Goal: Information Seeking & Learning: Learn about a topic

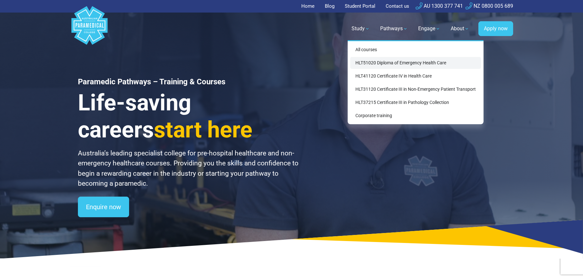
click at [381, 61] on link "HLT51020 Diploma of Emergency Health Care" at bounding box center [415, 63] width 131 height 12
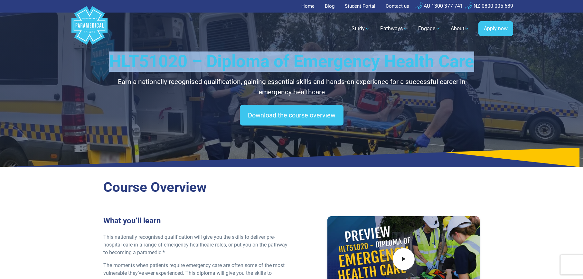
drag, startPoint x: 111, startPoint y: 59, endPoint x: 472, endPoint y: 60, distance: 360.9
click at [472, 60] on h1 "HLT51020 – Diploma of Emergency Health Care" at bounding box center [291, 61] width 376 height 20
copy h1 "HLT51020 – Diploma of Emergency Health Care"
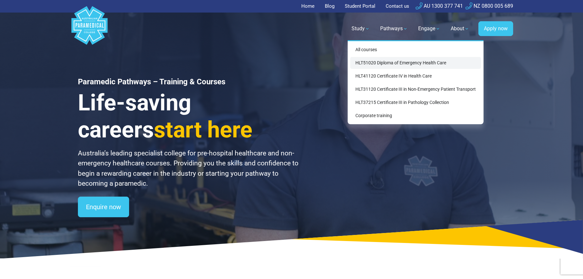
click at [372, 57] on link "HLT51020 Diploma of Emergency Health Care" at bounding box center [415, 63] width 131 height 12
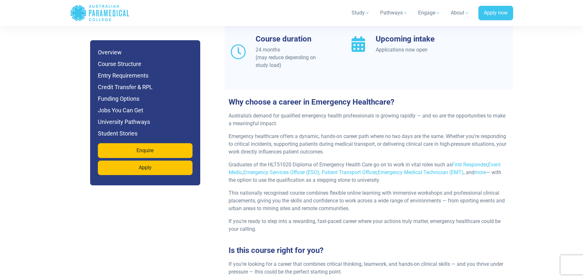
scroll to position [600, 0]
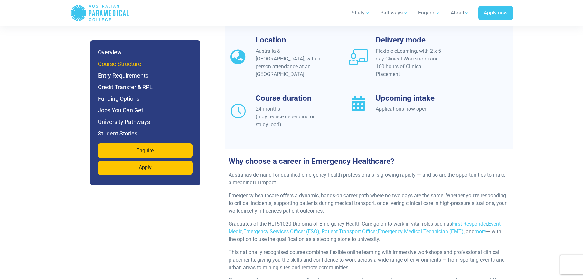
click at [132, 62] on h6 "Course Structure" at bounding box center [145, 64] width 95 height 9
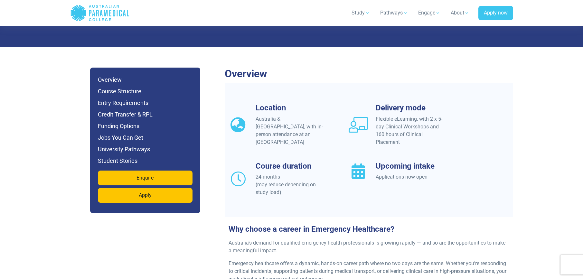
scroll to position [532, 0]
drag, startPoint x: 290, startPoint y: 124, endPoint x: 240, endPoint y: 87, distance: 62.2
click at [240, 103] on div "Location Australia & [GEOGRAPHIC_DATA], with in-person attendance at an APC Cam…" at bounding box center [285, 124] width 120 height 43
click at [332, 133] on div "Location Australia & [GEOGRAPHIC_DATA], with in-person attendance at an APC Cam…" at bounding box center [369, 157] width 288 height 109
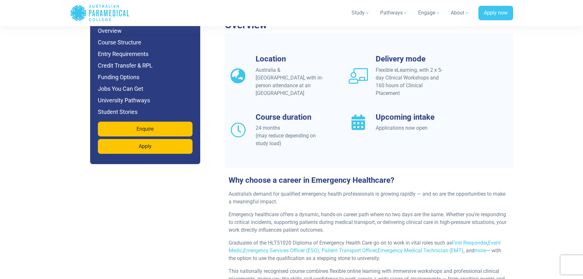
drag, startPoint x: 236, startPoint y: 63, endPoint x: 240, endPoint y: 64, distance: 3.6
click at [234, 67] on div "Location Australia & [GEOGRAPHIC_DATA], with in-person attendance at an APC Cam…" at bounding box center [284, 75] width 112 height 43
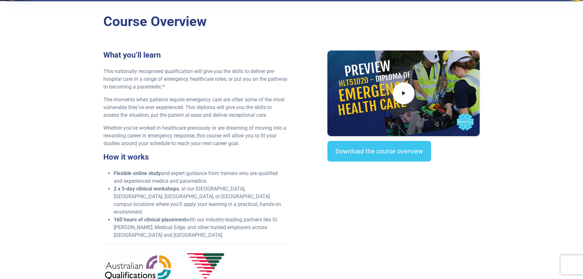
scroll to position [164, 0]
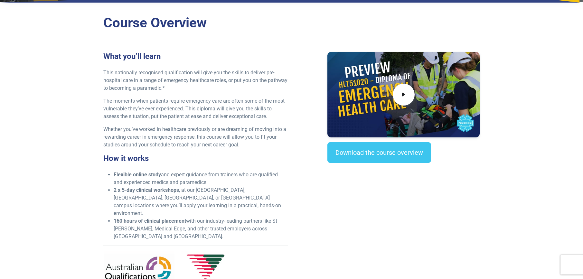
click at [165, 129] on p "Whether you’ve worked in healthcare previously or are dreaming of moving into a…" at bounding box center [195, 136] width 184 height 23
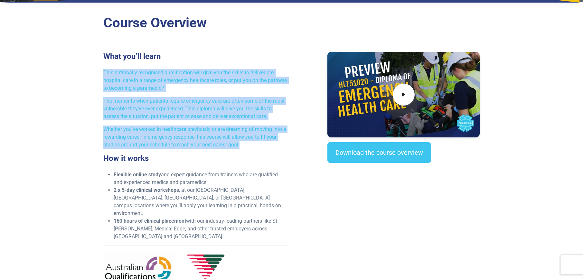
drag, startPoint x: 234, startPoint y: 141, endPoint x: 66, endPoint y: 65, distance: 184.6
click at [66, 65] on div "Course Overview What you’ll learn This nationally recognised qualification will…" at bounding box center [291, 165] width 450 height 316
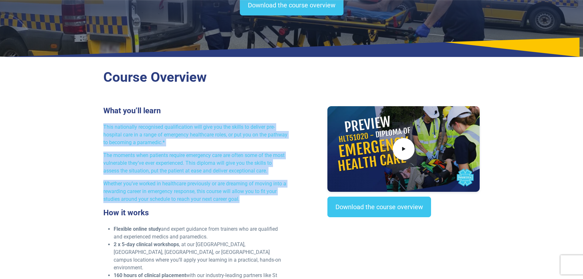
scroll to position [152, 0]
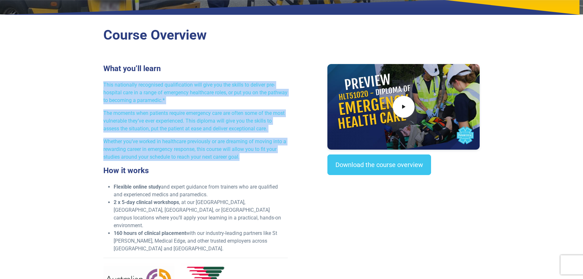
copy div "This nationally recognised qualification will give you the skills to deliver pr…"
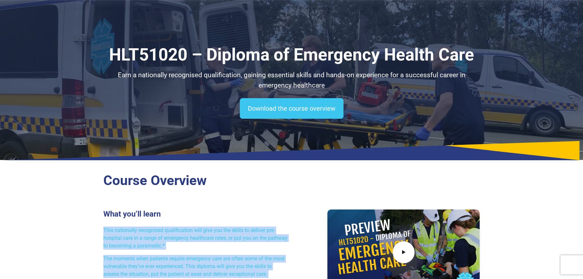
scroll to position [0, 0]
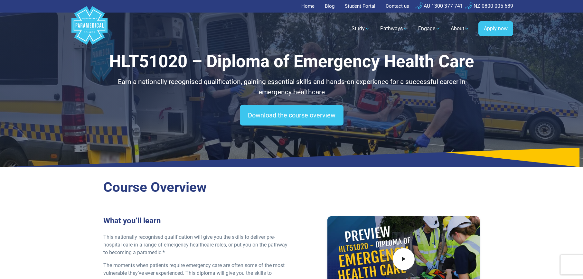
click at [172, 80] on p "Earn a nationally recognised qualification, gaining essential skills and hands-…" at bounding box center [291, 87] width 376 height 20
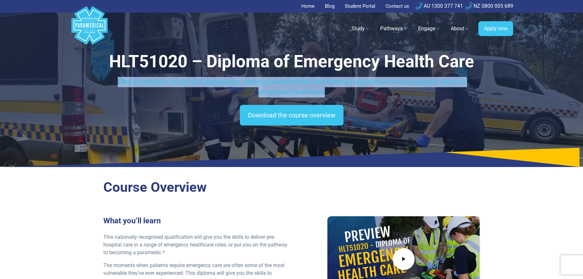
drag, startPoint x: 117, startPoint y: 81, endPoint x: 343, endPoint y: 93, distance: 226.8
click at [343, 93] on p "Earn a nationally recognised qualification, gaining essential skills and hands-…" at bounding box center [291, 87] width 376 height 20
copy p "Earn a nationally recognised qualification, gaining essential skills and hands-…"
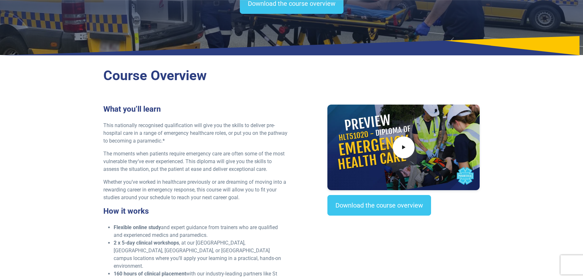
scroll to position [118, 0]
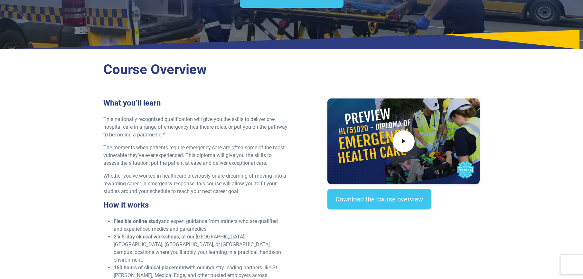
click at [251, 191] on p "Whether you’ve worked in healthcare previously or are dreaming of moving into a…" at bounding box center [195, 183] width 184 height 23
click at [240, 194] on p "Whether you’ve worked in healthcare previously or are dreaming of moving into a…" at bounding box center [195, 183] width 184 height 23
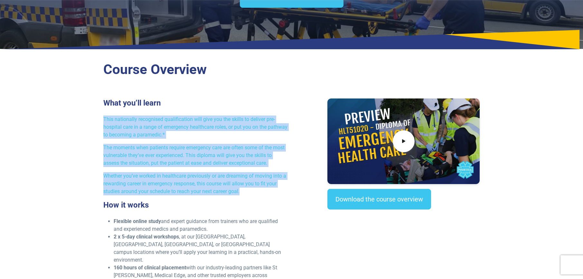
drag, startPoint x: 241, startPoint y: 193, endPoint x: 89, endPoint y: 119, distance: 169.2
click at [89, 119] on div "Course Overview What you’ll learn This nationally recognised qualification will…" at bounding box center [291, 212] width 450 height 316
copy div "This nationally recognised qualification will give you the skills to deliver pr…"
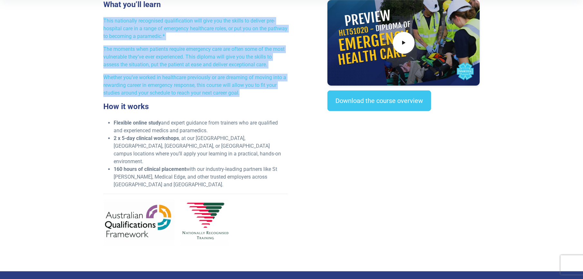
scroll to position [223, 0]
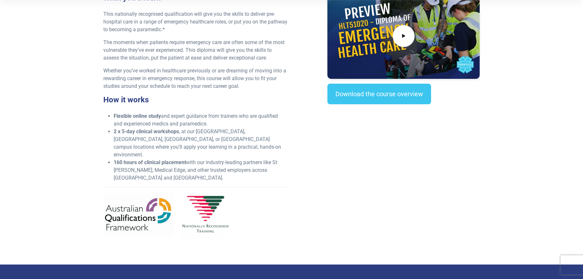
drag, startPoint x: 158, startPoint y: 94, endPoint x: 155, endPoint y: 99, distance: 5.8
click at [157, 94] on div "What you’ll learn This nationally recognised qualification will give you the sk…" at bounding box center [195, 118] width 192 height 251
drag, startPoint x: 154, startPoint y: 99, endPoint x: 101, endPoint y: 93, distance: 53.2
click at [101, 93] on div "What you’ll learn This nationally recognised qualification will give you the sk…" at bounding box center [195, 118] width 192 height 251
copy h3 "How it works"
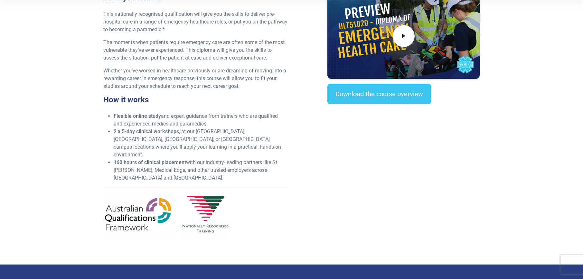
click at [220, 159] on li "160 hours of clinical placement with our industry-leading partners like [GEOGRA…" at bounding box center [201, 170] width 174 height 23
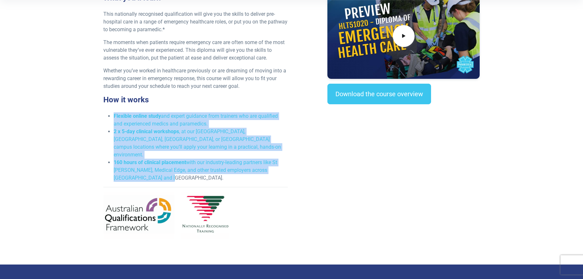
drag, startPoint x: 139, startPoint y: 161, endPoint x: 99, endPoint y: 117, distance: 58.7
click at [99, 117] on div "Course Overview What you’ll learn This nationally recognised qualification will…" at bounding box center [291, 107] width 450 height 316
copy ul "Flexible online study and expert guidance from trainers who are qualified and e…"
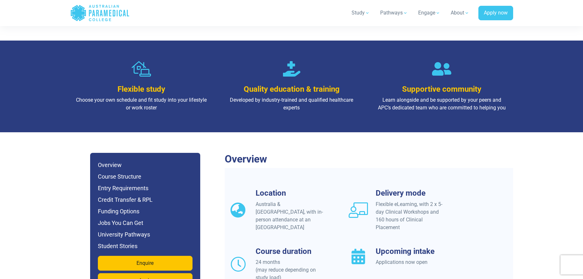
scroll to position [406, 0]
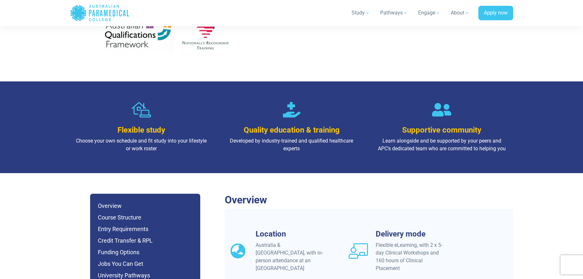
drag, startPoint x: 526, startPoint y: 144, endPoint x: 108, endPoint y: 88, distance: 420.9
click at [108, 88] on section "Flexible study Choose your own schedule and fit study into your lifestyle or wo…" at bounding box center [291, 127] width 583 height 92
click at [203, 155] on div "Flexible study Choose your own schedule and fit study into your lifestyle or wo…" at bounding box center [291, 127] width 450 height 92
drag, startPoint x: 524, startPoint y: 136, endPoint x: 146, endPoint y: 72, distance: 383.9
click at [148, 81] on section "Flexible study Choose your own schedule and fit study into your lifestyle or wo…" at bounding box center [291, 127] width 583 height 92
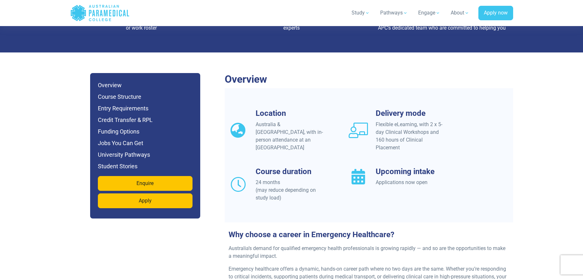
scroll to position [529, 0]
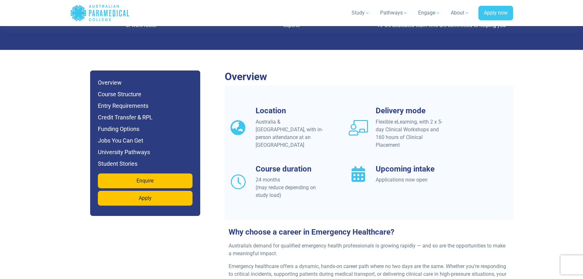
click at [247, 106] on div "Location Australia & [GEOGRAPHIC_DATA], with in-person attendance at an APC Cam…" at bounding box center [284, 127] width 112 height 43
drag, startPoint x: 424, startPoint y: 169, endPoint x: 384, endPoint y: 146, distance: 46.5
click at [384, 146] on div "Location Australia & [GEOGRAPHIC_DATA], with in-person attendance at an APC Cam…" at bounding box center [369, 160] width 288 height 109
click at [402, 170] on div "Upcoming intake Applications now open" at bounding box center [404, 181] width 120 height 35
click at [409, 187] on div "Location Australia & [GEOGRAPHIC_DATA], with in-person attendance at an APC Cam…" at bounding box center [369, 160] width 288 height 109
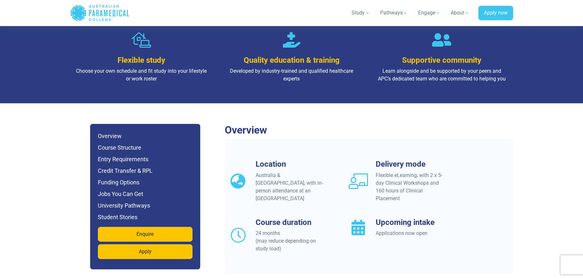
scroll to position [509, 0]
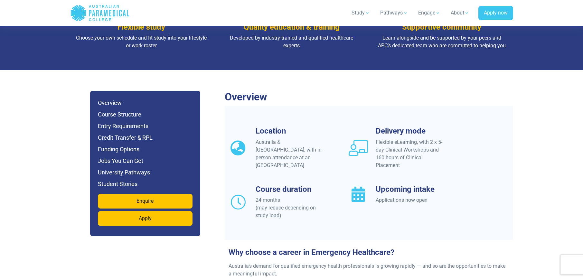
drag, startPoint x: 298, startPoint y: 140, endPoint x: 265, endPoint y: 108, distance: 46.2
click at [265, 108] on div "Location Australia & [GEOGRAPHIC_DATA], with in-person attendance at an APC Cam…" at bounding box center [369, 173] width 288 height 134
click at [288, 166] on div "Location Australia & [GEOGRAPHIC_DATA], with in-person attendance at an APC Cam…" at bounding box center [369, 180] width 288 height 109
drag, startPoint x: 440, startPoint y: 174, endPoint x: 376, endPoint y: 173, distance: 64.3
click at [376, 185] on h3 "Upcoming intake" at bounding box center [410, 189] width 70 height 9
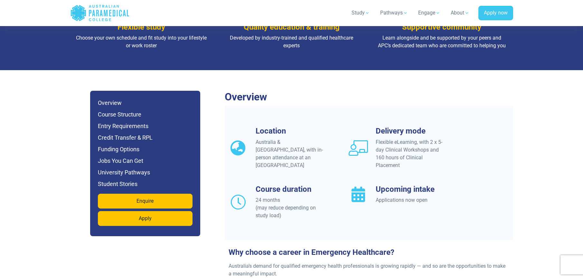
click at [387, 185] on div "Upcoming intake Applications now open" at bounding box center [410, 195] width 70 height 20
click at [386, 185] on h3 "Upcoming intake" at bounding box center [410, 189] width 70 height 9
click at [388, 185] on h3 "Upcoming intake" at bounding box center [410, 189] width 70 height 9
click at [389, 185] on h3 "Upcoming intake" at bounding box center [410, 189] width 70 height 9
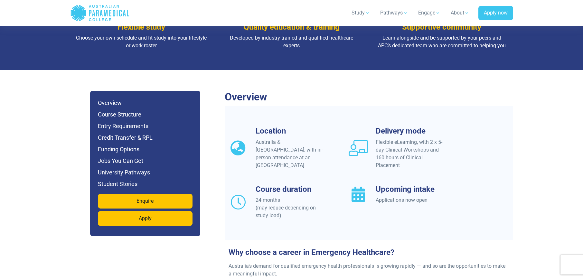
click at [461, 185] on div "Upcoming intake Applications now open" at bounding box center [404, 202] width 120 height 35
click at [378, 185] on h3 "Upcoming intake" at bounding box center [410, 189] width 70 height 9
drag, startPoint x: 378, startPoint y: 175, endPoint x: 441, endPoint y: 173, distance: 63.7
click at [441, 185] on h3 "Upcoming intake" at bounding box center [410, 189] width 70 height 9
copy h3 "Upcoming intake"
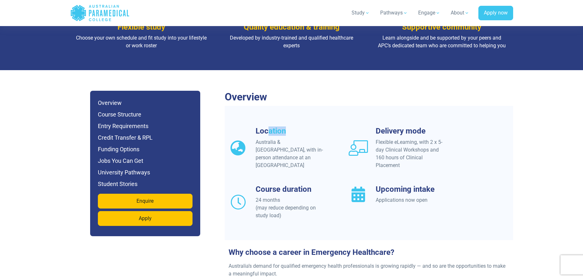
drag, startPoint x: 286, startPoint y: 116, endPoint x: 268, endPoint y: 114, distance: 18.4
click at [268, 126] on h3 "Location" at bounding box center [290, 130] width 70 height 9
click at [365, 140] on icon at bounding box center [357, 147] width 19 height 15
drag, startPoint x: 285, startPoint y: 143, endPoint x: 255, endPoint y: 126, distance: 34.3
click at [255, 138] on div "Australia & [GEOGRAPHIC_DATA], with in-person attendance at an [GEOGRAPHIC_DATA]" at bounding box center [290, 153] width 70 height 31
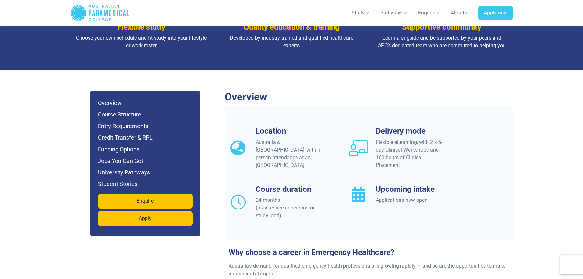
copy div "Australia & [GEOGRAPHIC_DATA], with in-person attendance at an [GEOGRAPHIC_DATA]"
click at [304, 207] on div "Location Australia & [GEOGRAPHIC_DATA], with in-person attendance at an APC Cam…" at bounding box center [369, 180] width 288 height 109
drag, startPoint x: 293, startPoint y: 208, endPoint x: 255, endPoint y: 184, distance: 45.0
click at [255, 184] on div "Location Australia & [GEOGRAPHIC_DATA], with in-person attendance at an APC Cam…" at bounding box center [369, 180] width 288 height 109
copy div "24 months (may reduce depending on study load)"
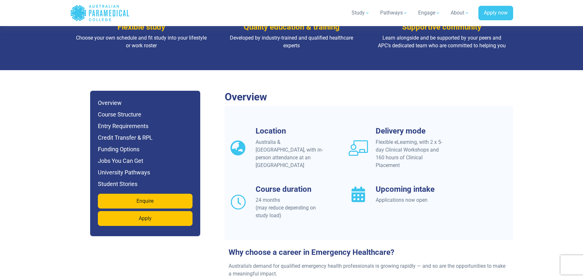
click at [409, 148] on div "Flexible eLearning, with 2 x 5-day Clinical Workshops and 160 hours of Clinical…" at bounding box center [410, 153] width 70 height 31
drag, startPoint x: 404, startPoint y: 149, endPoint x: 374, endPoint y: 126, distance: 38.3
click at [374, 126] on div "Delivery mode Flexible eLearning, with 2 x 5-day Clinical Workshops and 160 hou…" at bounding box center [404, 147] width 112 height 43
copy div "Flexible eLearning, with 2 x 5-day Clinical Workshops and 160 hours of Clinical…"
drag, startPoint x: 441, startPoint y: 187, endPoint x: 434, endPoint y: 185, distance: 8.0
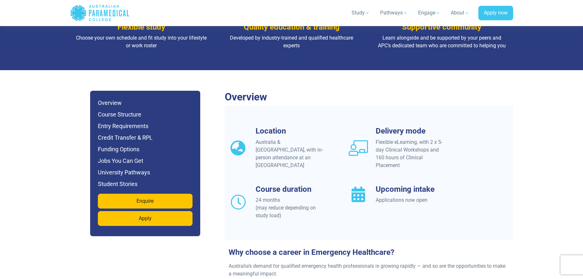
click at [441, 196] on div "Applications now open" at bounding box center [410, 200] width 70 height 8
drag, startPoint x: 434, startPoint y: 185, endPoint x: 363, endPoint y: 184, distance: 70.1
click at [363, 185] on div "Upcoming intake Applications now open" at bounding box center [404, 195] width 112 height 20
click at [378, 196] on div "Applications now open" at bounding box center [410, 200] width 70 height 8
drag, startPoint x: 374, startPoint y: 185, endPoint x: 427, endPoint y: 187, distance: 53.1
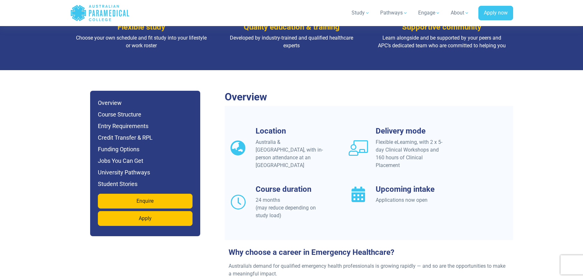
click at [427, 187] on div "Upcoming intake Applications now open" at bounding box center [404, 195] width 112 height 20
copy div "Applications now open"
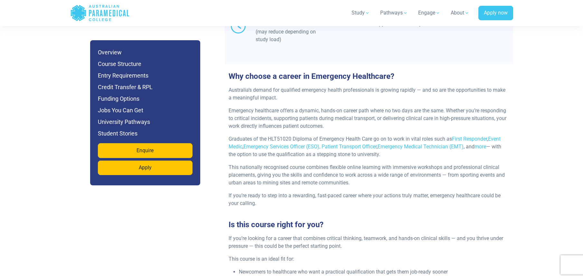
scroll to position [363, 0]
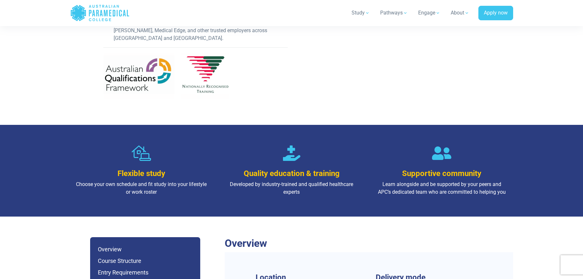
click at [335, 151] on div "Quality education & training Developed by industry-trained and qualified health…" at bounding box center [291, 170] width 142 height 51
drag, startPoint x: 166, startPoint y: 143, endPoint x: 163, endPoint y: 151, distance: 8.4
click at [166, 145] on div at bounding box center [141, 153] width 132 height 16
drag, startPoint x: 153, startPoint y: 147, endPoint x: 151, endPoint y: 112, distance: 34.5
click at [144, 145] on div "Flexible study Choose your own schedule and fit study into your lifestyle or wo…" at bounding box center [141, 170] width 142 height 51
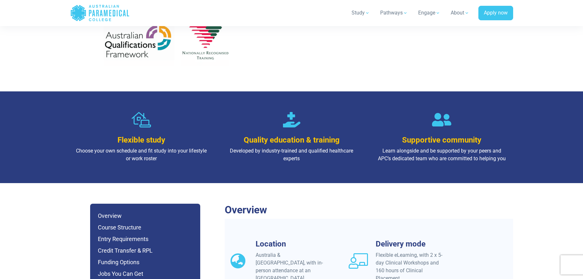
scroll to position [400, 0]
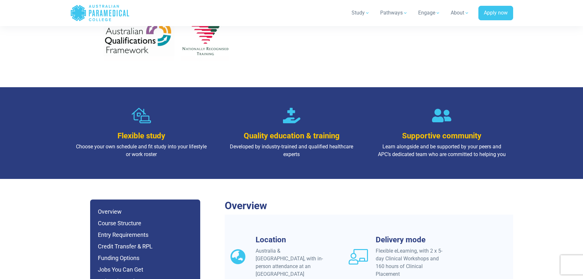
drag, startPoint x: 149, startPoint y: 110, endPoint x: 135, endPoint y: 98, distance: 18.0
click at [136, 108] on div "Flexible study Choose your own schedule and fit study into your lifestyle or wo…" at bounding box center [141, 133] width 142 height 51
click at [255, 131] on h3 "Quality education & training" at bounding box center [291, 135] width 132 height 9
drag, startPoint x: 244, startPoint y: 122, endPoint x: 343, endPoint y: 121, distance: 98.8
click at [343, 131] on h3 "Quality education & training" at bounding box center [291, 135] width 132 height 9
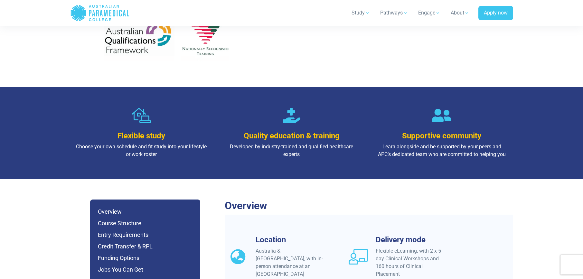
click at [423, 131] on h3 "Supportive community" at bounding box center [441, 135] width 132 height 9
drag, startPoint x: 463, startPoint y: 120, endPoint x: 520, endPoint y: 120, distance: 57.3
click at [520, 120] on section "Flexible study Choose your own schedule and fit study into your lifestyle or wo…" at bounding box center [291, 133] width 583 height 92
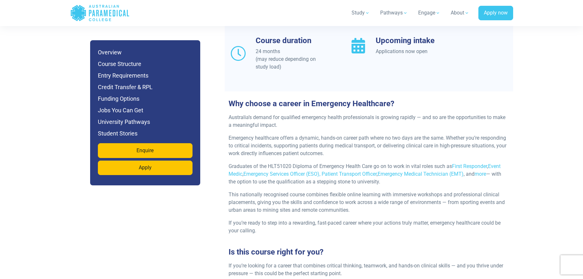
scroll to position [656, 0]
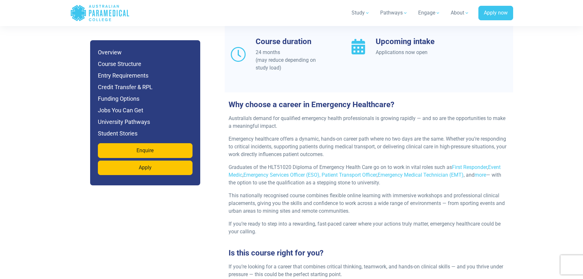
click at [260, 220] on p "If you’re ready to step into a rewarding, fast-paced career where your actions …" at bounding box center [368, 227] width 280 height 15
click at [272, 92] on div "Why choose a career in Emergency Healthcare? Australia’s demand for qualified e…" at bounding box center [369, 166] width 288 height 148
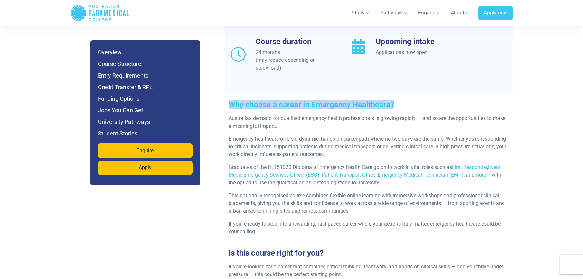
drag, startPoint x: 228, startPoint y: 90, endPoint x: 399, endPoint y: 88, distance: 171.1
click at [399, 100] on h3 "Why choose a career in Emergency Healthcare?" at bounding box center [369, 104] width 288 height 9
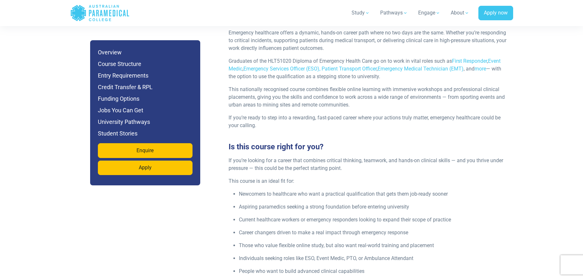
scroll to position [628, 0]
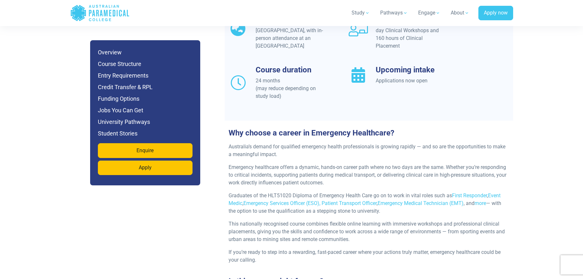
click at [283, 230] on div "Australia’s demand for qualified emergency health professionals is growing rapi…" at bounding box center [369, 206] width 288 height 126
click at [276, 249] on div "Australia’s demand for qualified emergency health professionals is growing rapi…" at bounding box center [369, 206] width 288 height 126
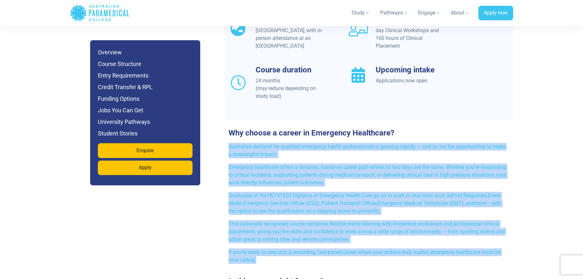
drag, startPoint x: 259, startPoint y: 250, endPoint x: 229, endPoint y: 130, distance: 123.5
click at [229, 143] on div "Australia’s demand for qualified emergency health professionals is growing rapi…" at bounding box center [369, 206] width 288 height 126
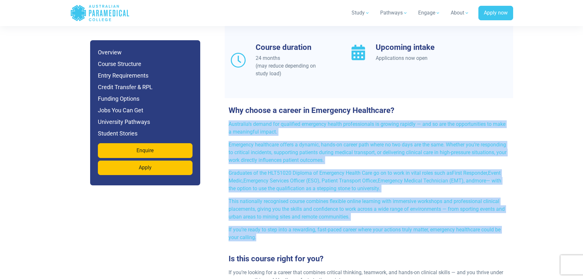
scroll to position [620, 0]
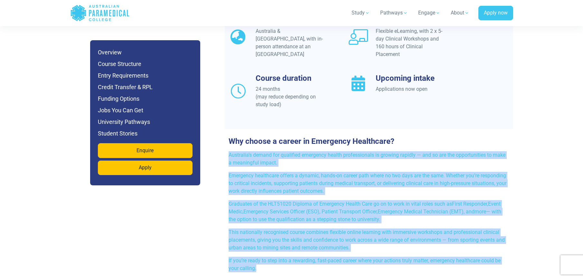
click at [262, 151] on p "Australia’s demand for qualified emergency health professionals is growing rapi…" at bounding box center [368, 158] width 280 height 15
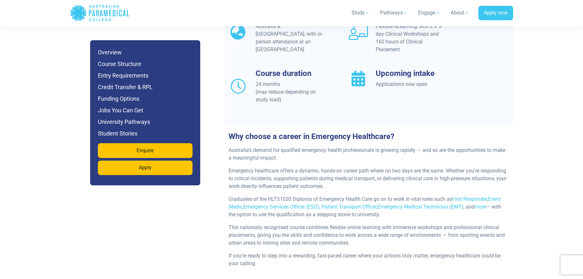
scroll to position [650, 0]
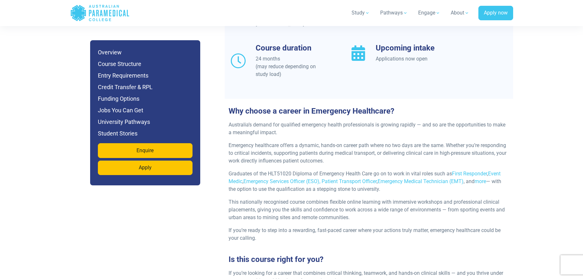
click at [250, 229] on div "Australia’s demand for qualified emergency health professionals is growing rapi…" at bounding box center [369, 184] width 288 height 126
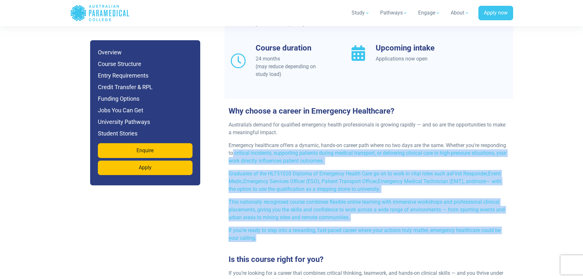
drag, startPoint x: 260, startPoint y: 228, endPoint x: 232, endPoint y: 136, distance: 95.9
click at [232, 136] on div "Australia’s demand for qualified emergency health professionals is growing rapi…" at bounding box center [369, 184] width 288 height 126
click at [311, 198] on p "This nationally recognised course combines flexible online learning with immers…" at bounding box center [368, 209] width 280 height 23
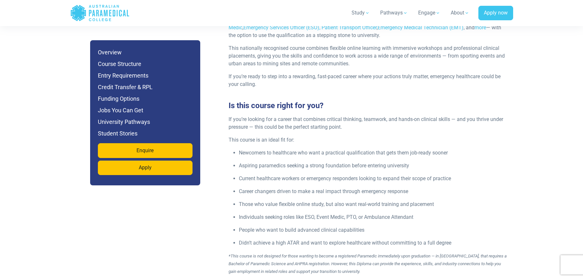
scroll to position [829, 0]
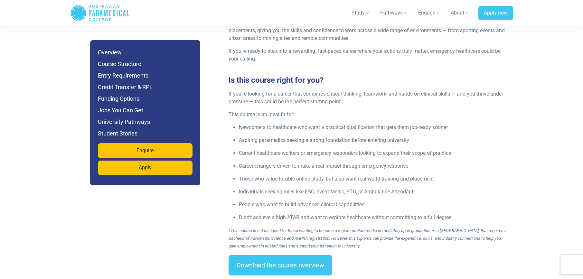
click at [367, 197] on ul "Newcomers to healthcare who want a practical qualification that gets them job-r…" at bounding box center [368, 173] width 280 height 98
drag, startPoint x: 228, startPoint y: 65, endPoint x: 327, endPoint y: 61, distance: 99.1
click at [327, 76] on h3 "Is this course right for you?" at bounding box center [369, 80] width 288 height 9
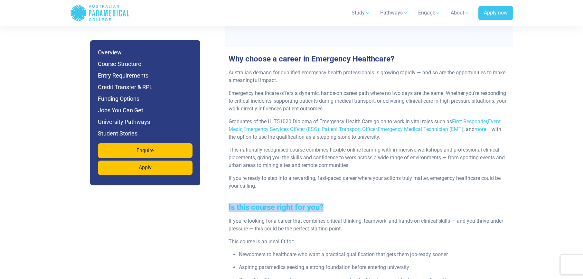
scroll to position [841, 0]
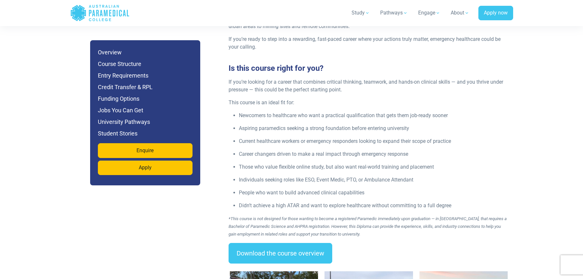
click at [316, 137] on p "Current healthcare workers or emergency responders looking to expand their scop…" at bounding box center [374, 141] width 270 height 8
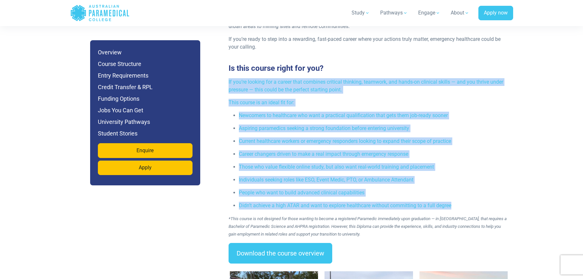
drag, startPoint x: 459, startPoint y: 191, endPoint x: 227, endPoint y: 68, distance: 262.3
click at [227, 78] on div "If you’re looking for a career that combines critical thinking, teamwork, and h…" at bounding box center [369, 160] width 288 height 165
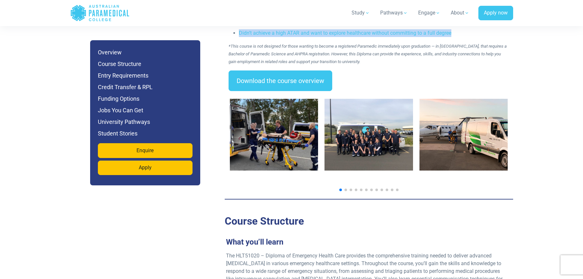
scroll to position [1014, 0]
